Goal: Navigation & Orientation: Find specific page/section

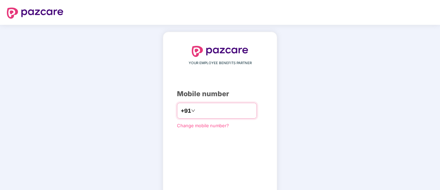
scroll to position [38, 0]
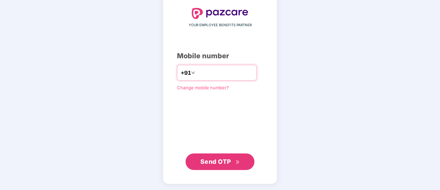
type input "**********"
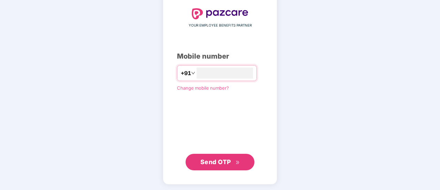
click at [224, 161] on span "Send OTP" at bounding box center [215, 161] width 31 height 7
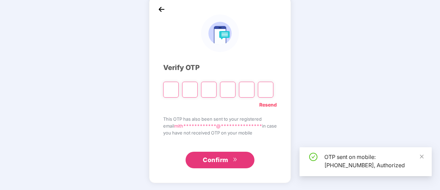
scroll to position [34, 0]
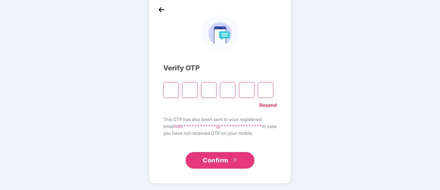
type input "*"
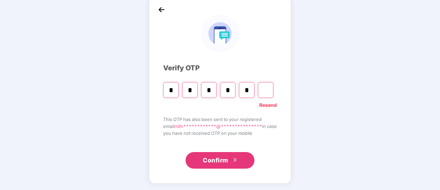
type input "*"
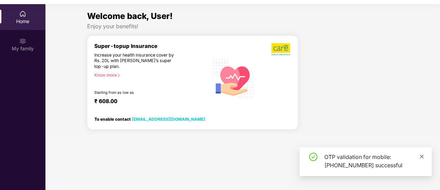
click at [421, 157] on icon "close" at bounding box center [422, 156] width 4 height 4
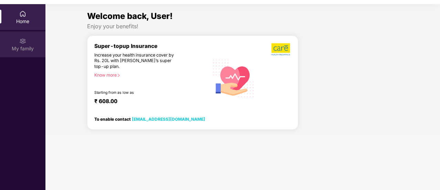
click at [28, 46] on div "My family" at bounding box center [22, 48] width 45 height 7
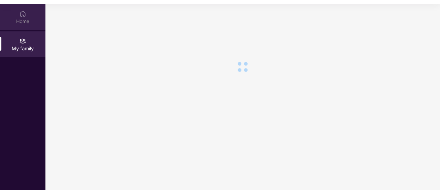
click at [25, 16] on img at bounding box center [22, 13] width 7 height 7
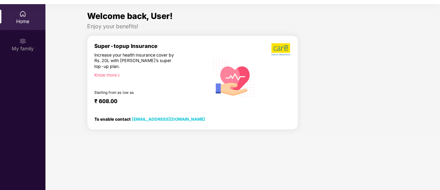
click at [108, 76] on div "Know more" at bounding box center [149, 74] width 111 height 5
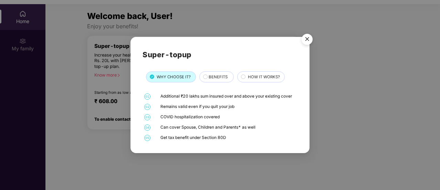
click at [301, 42] on img "Close" at bounding box center [306, 40] width 19 height 19
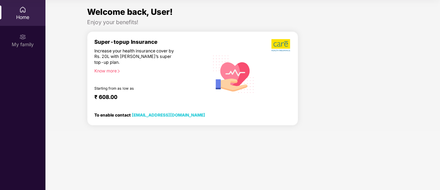
scroll to position [0, 0]
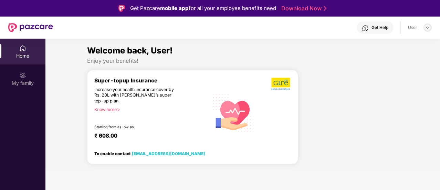
click at [426, 28] on img at bounding box center [428, 28] width 6 height 6
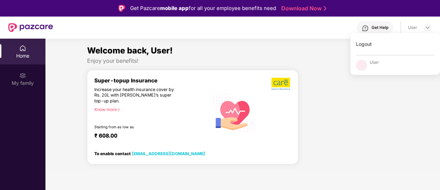
click at [298, 9] on link "Download Now" at bounding box center [302, 8] width 43 height 7
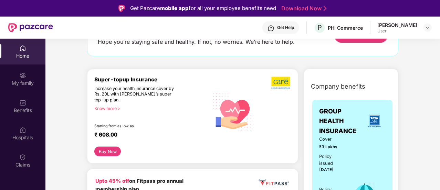
scroll to position [56, 0]
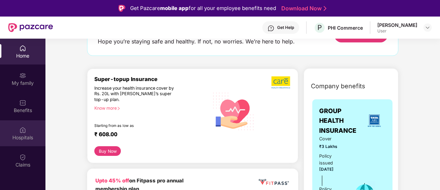
click at [21, 135] on div "Hospitals" at bounding box center [22, 137] width 45 height 7
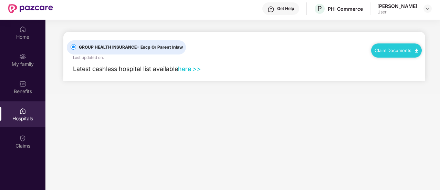
scroll to position [15, 0]
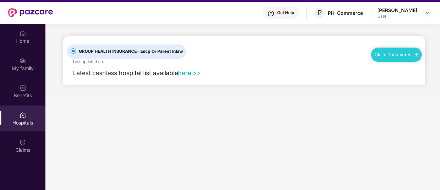
click at [188, 74] on link "here >>" at bounding box center [189, 72] width 23 height 7
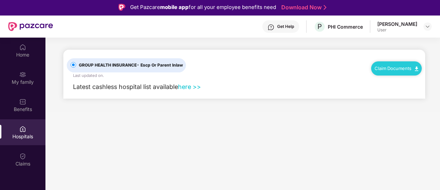
scroll to position [0, 0]
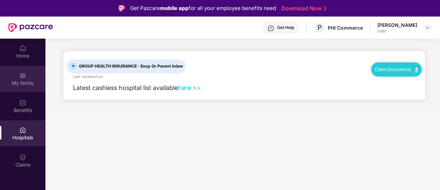
click at [17, 74] on div "My family" at bounding box center [22, 79] width 45 height 26
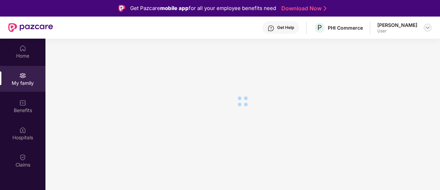
click at [428, 26] on img at bounding box center [428, 28] width 6 height 6
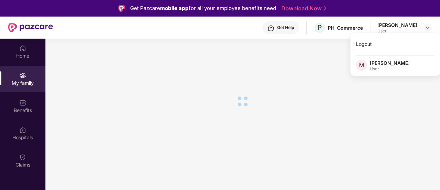
click at [378, 64] on div "[PERSON_NAME]" at bounding box center [390, 63] width 40 height 7
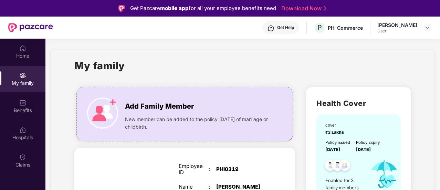
click at [378, 64] on div "My family" at bounding box center [242, 70] width 336 height 24
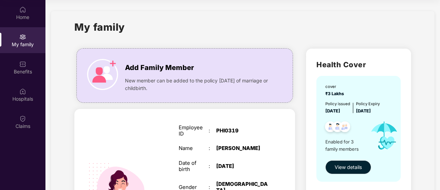
scroll to position [0, 0]
